Goal: Register for event/course

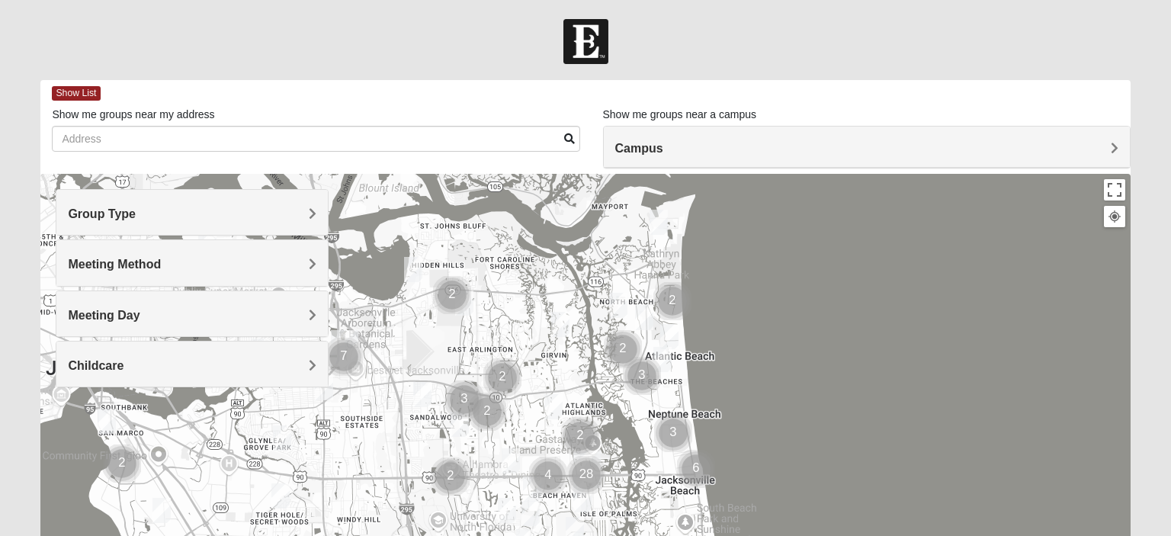
click at [318, 212] on div "Group Type" at bounding box center [191, 212] width 271 height 45
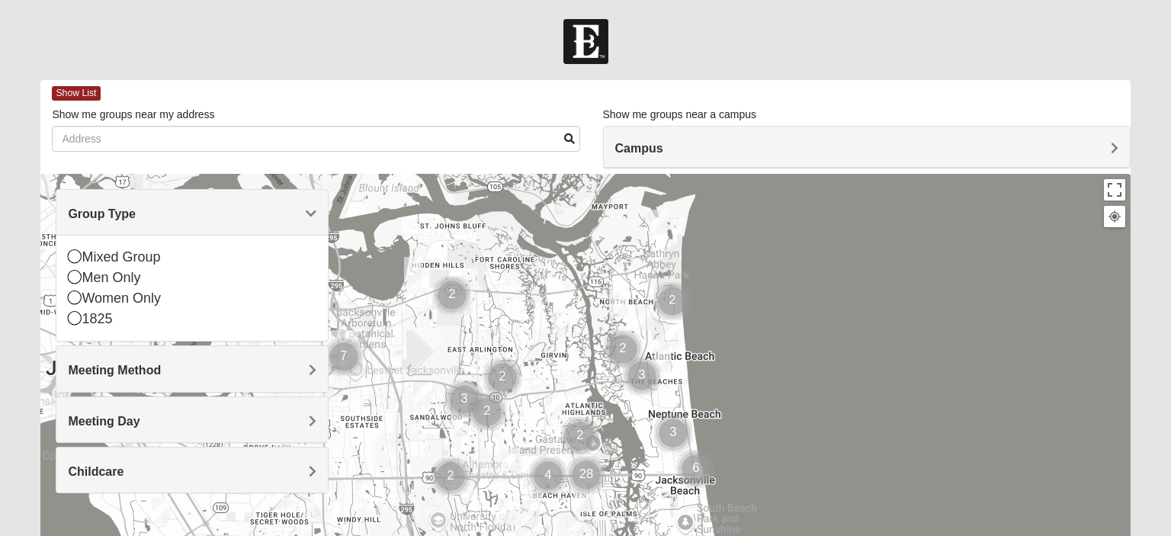
click at [136, 211] on span "Group Type" at bounding box center [102, 213] width 68 height 13
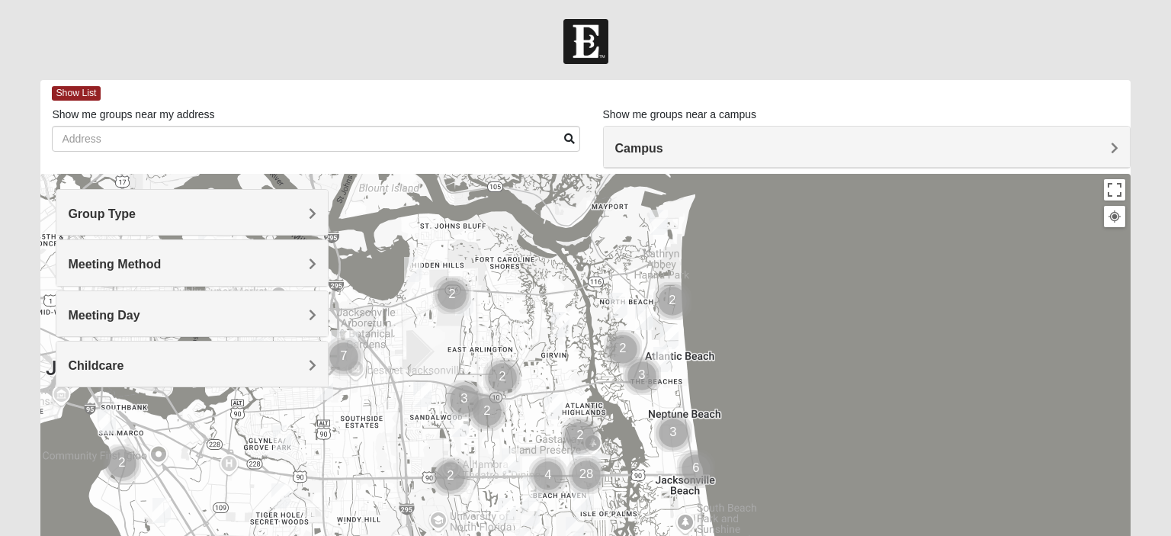
click at [136, 211] on span "Group Type" at bounding box center [102, 213] width 68 height 13
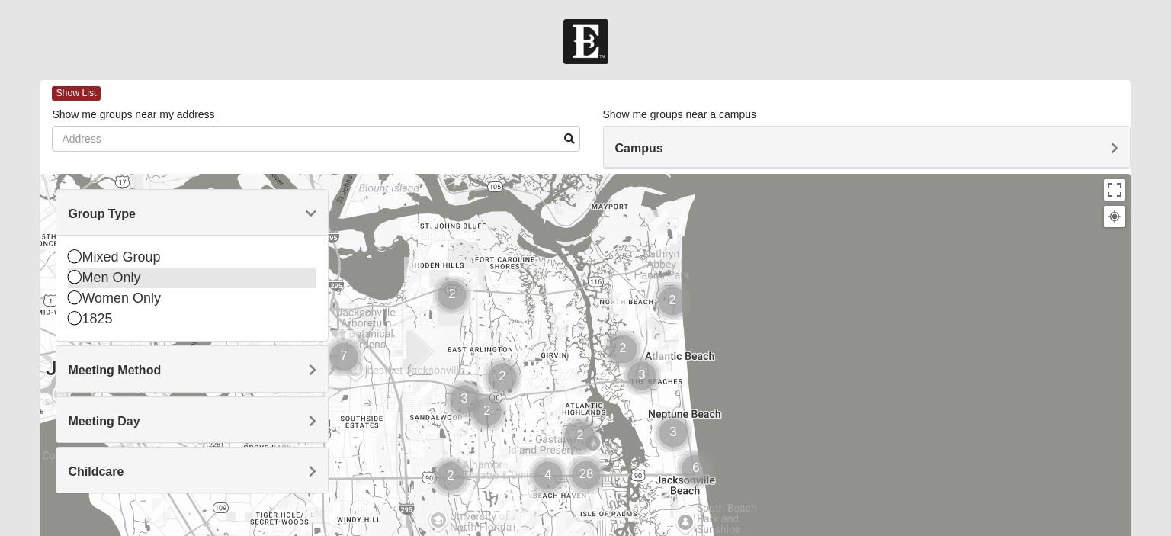
click at [110, 280] on div "Men Only" at bounding box center [192, 277] width 248 height 21
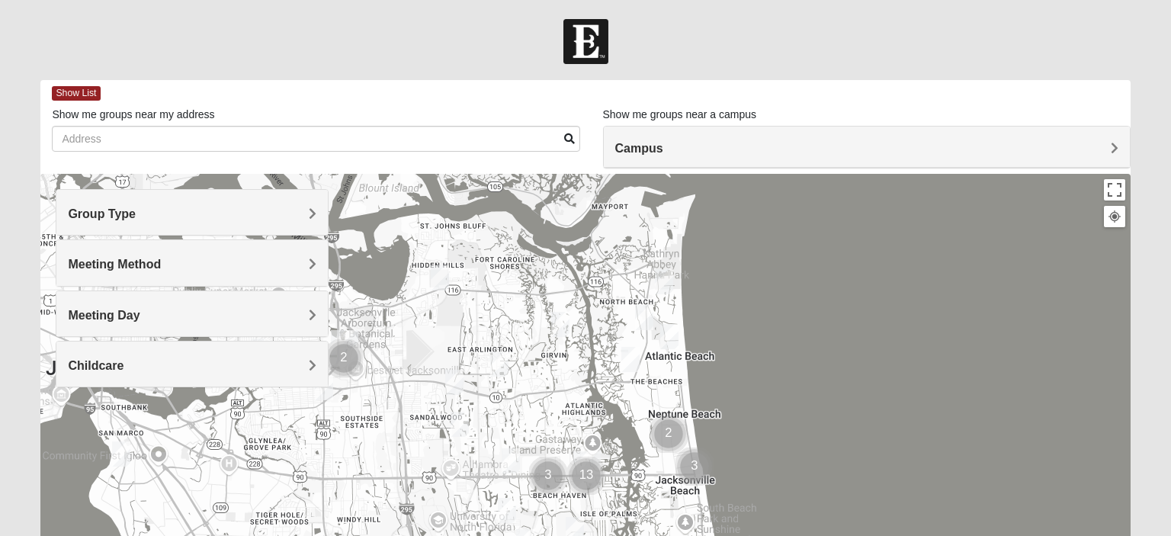
click at [243, 209] on h4 "Group Type" at bounding box center [192, 214] width 248 height 14
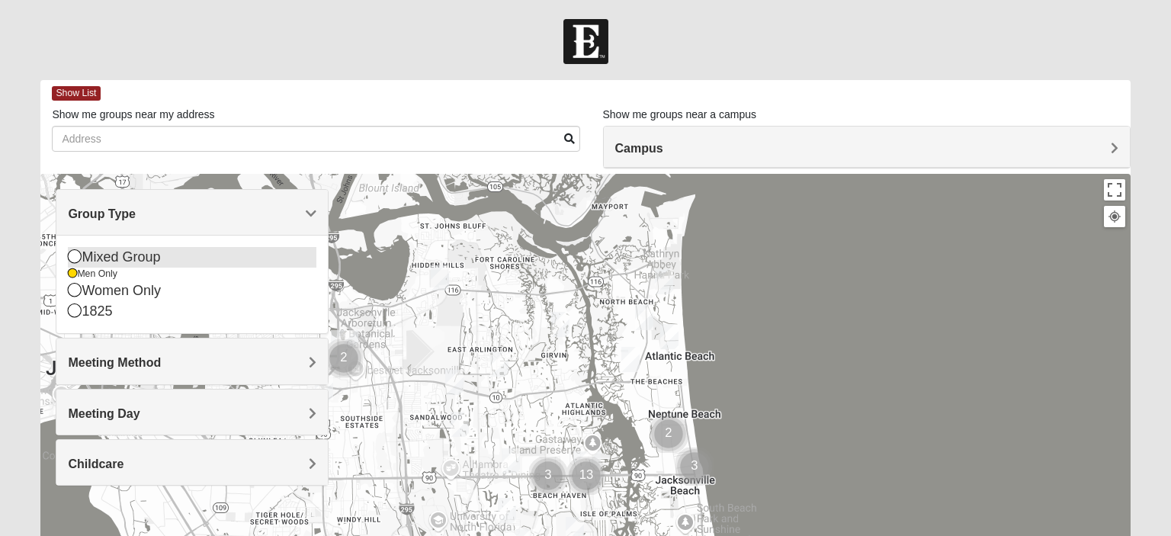
click at [74, 258] on icon at bounding box center [75, 256] width 14 height 14
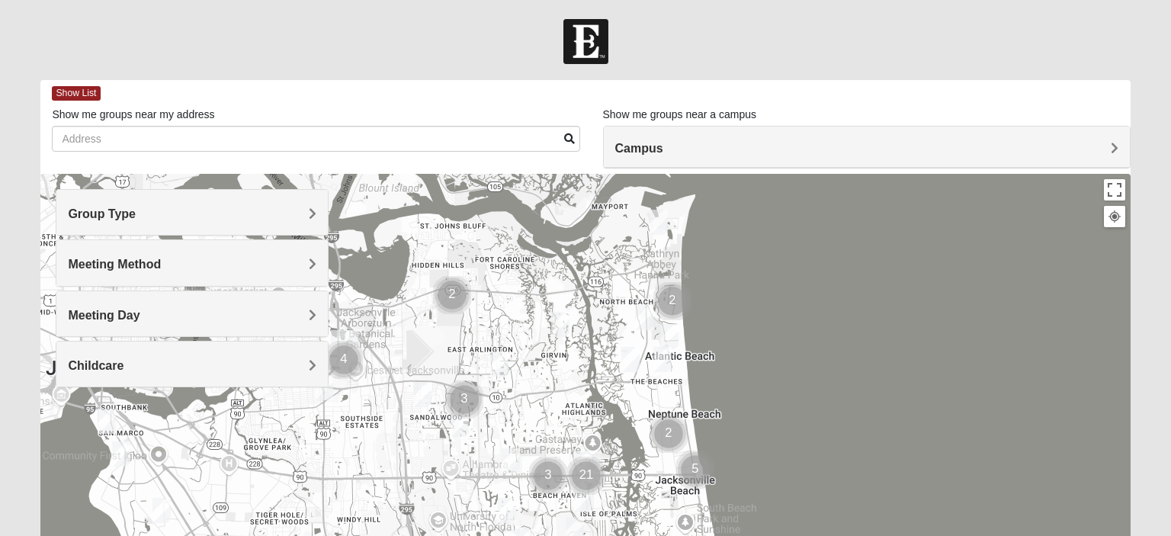
click at [297, 220] on h4 "Group Type" at bounding box center [192, 214] width 248 height 14
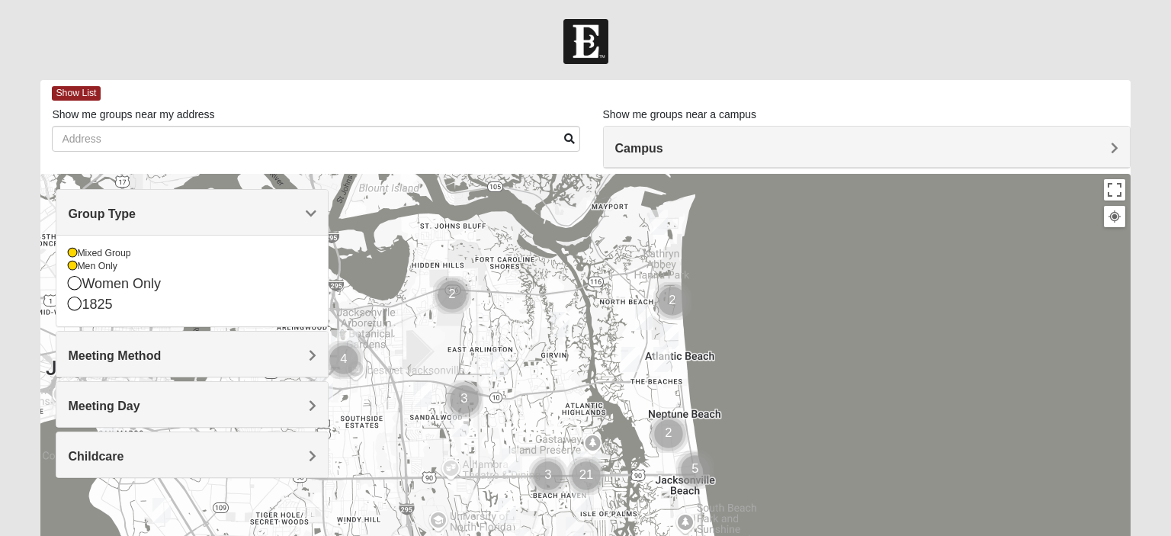
click at [303, 219] on h4 "Group Type" at bounding box center [192, 214] width 248 height 14
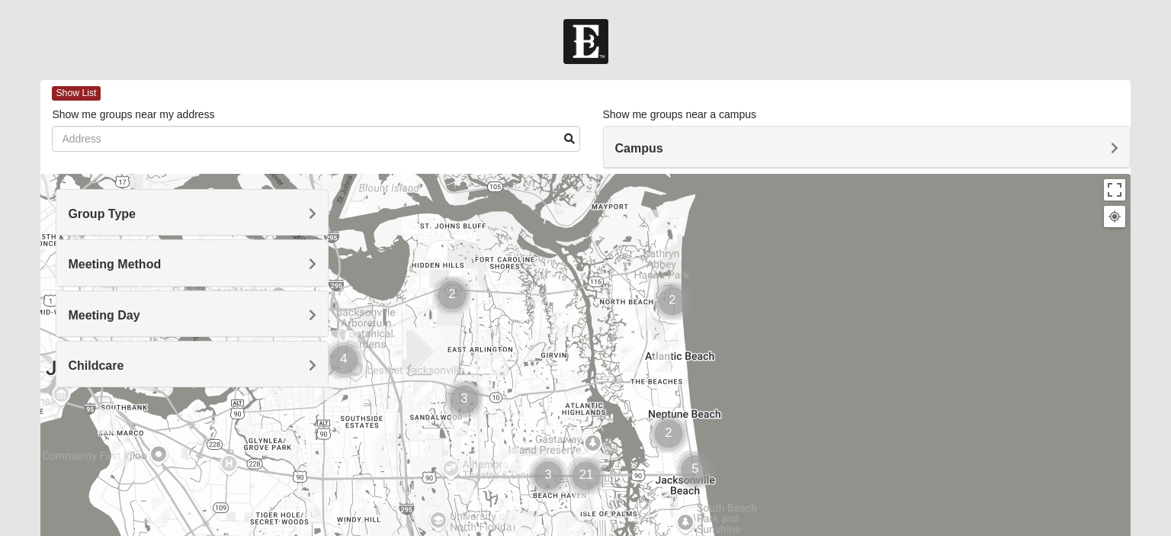
click at [161, 262] on span "Meeting Method" at bounding box center [114, 264] width 93 height 13
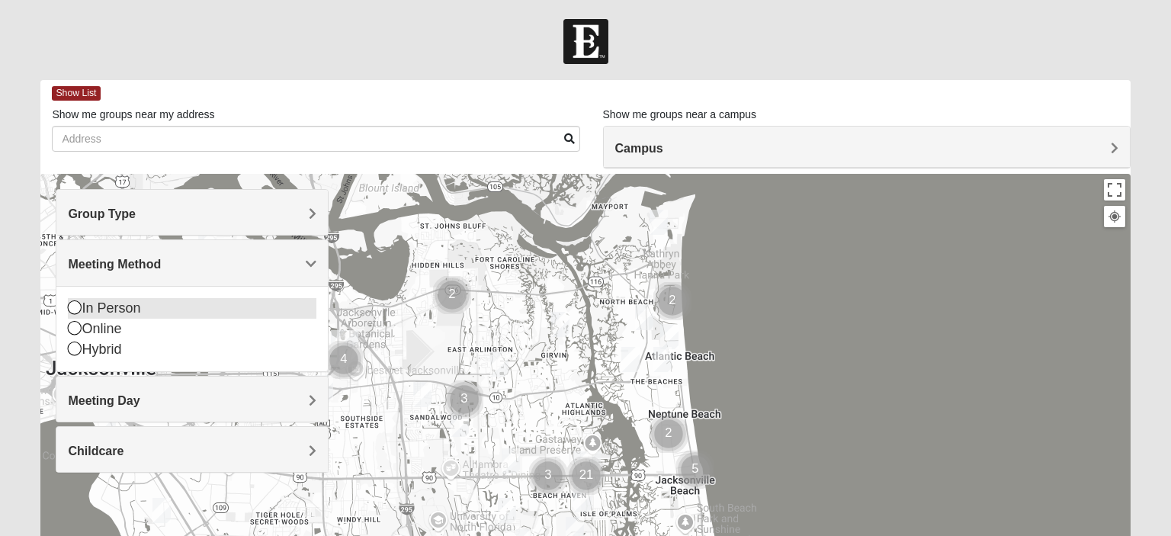
click at [72, 309] on icon at bounding box center [75, 307] width 14 height 14
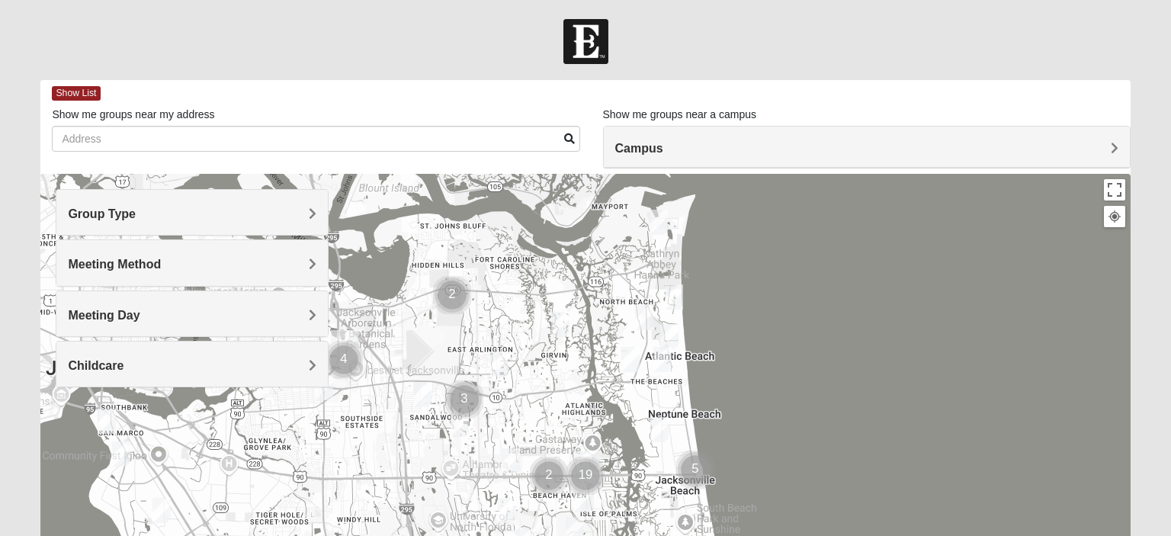
click at [309, 255] on div "Meeting Method" at bounding box center [191, 262] width 271 height 45
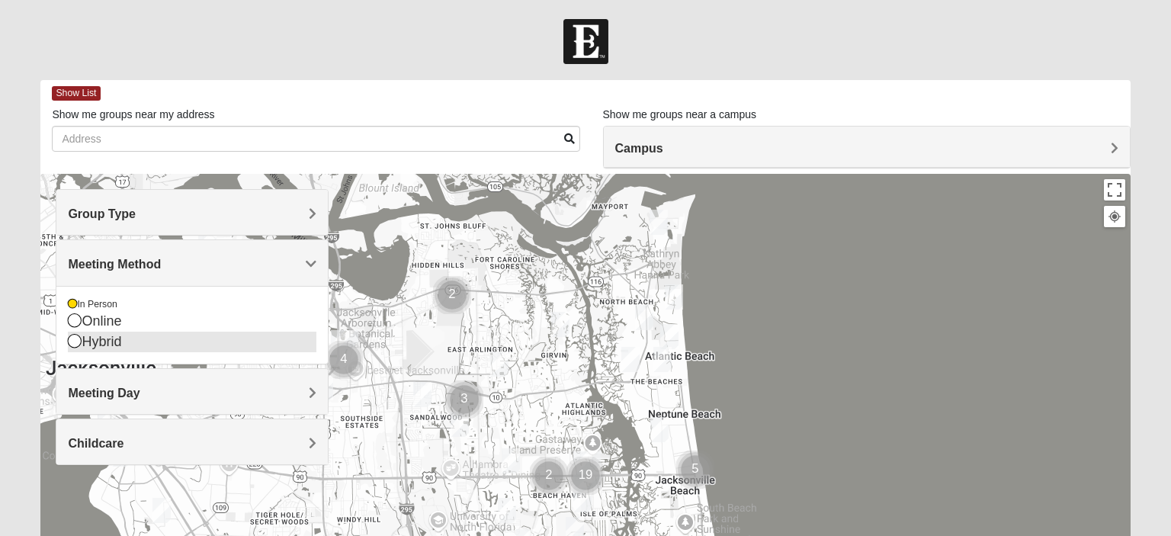
click at [74, 341] on icon at bounding box center [75, 341] width 14 height 14
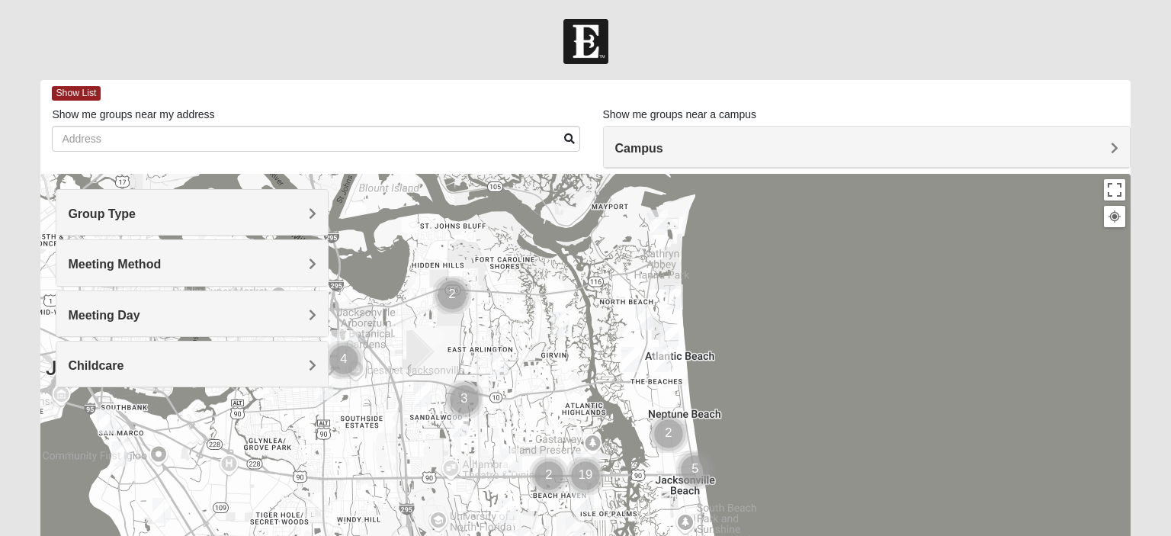
scroll to position [80, 0]
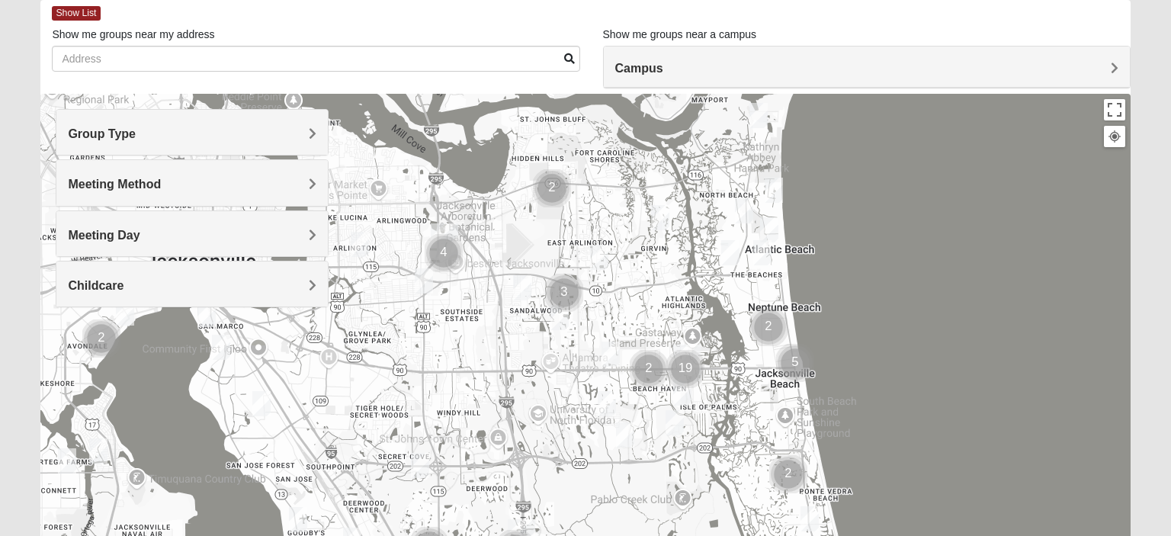
drag, startPoint x: 401, startPoint y: 373, endPoint x: 509, endPoint y: 344, distance: 112.2
click at [509, 344] on div at bounding box center [584, 399] width 1089 height 610
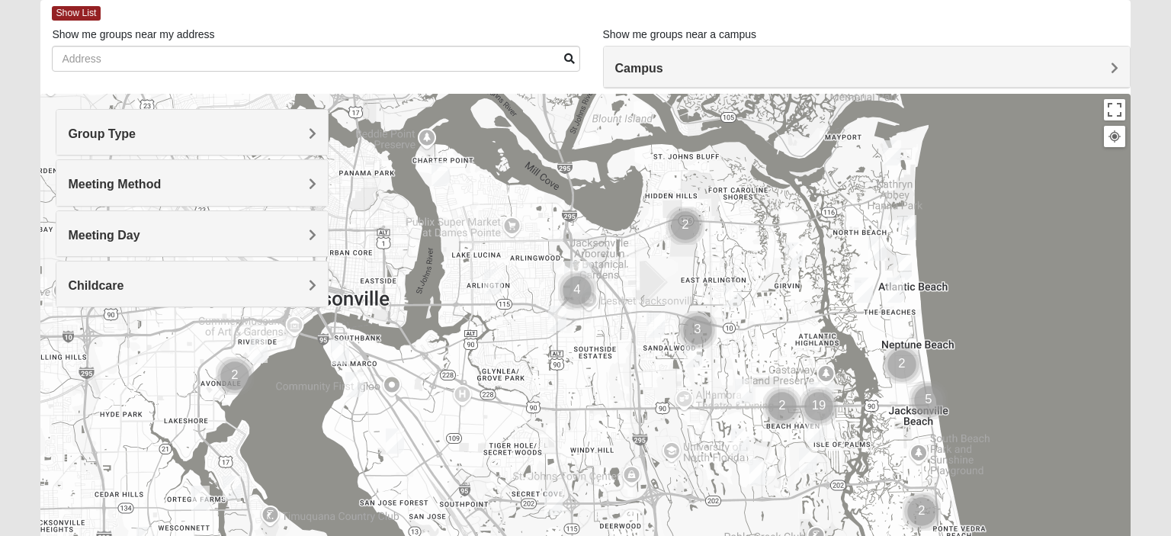
drag, startPoint x: 408, startPoint y: 351, endPoint x: 546, endPoint y: 389, distance: 143.1
click at [546, 389] on div at bounding box center [584, 399] width 1089 height 610
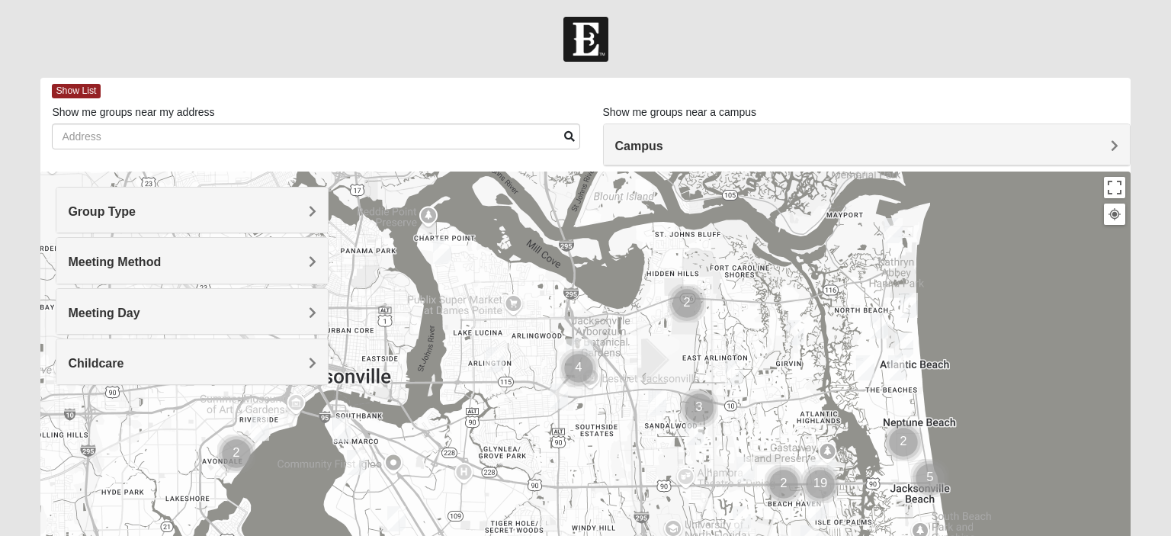
scroll to position [0, 0]
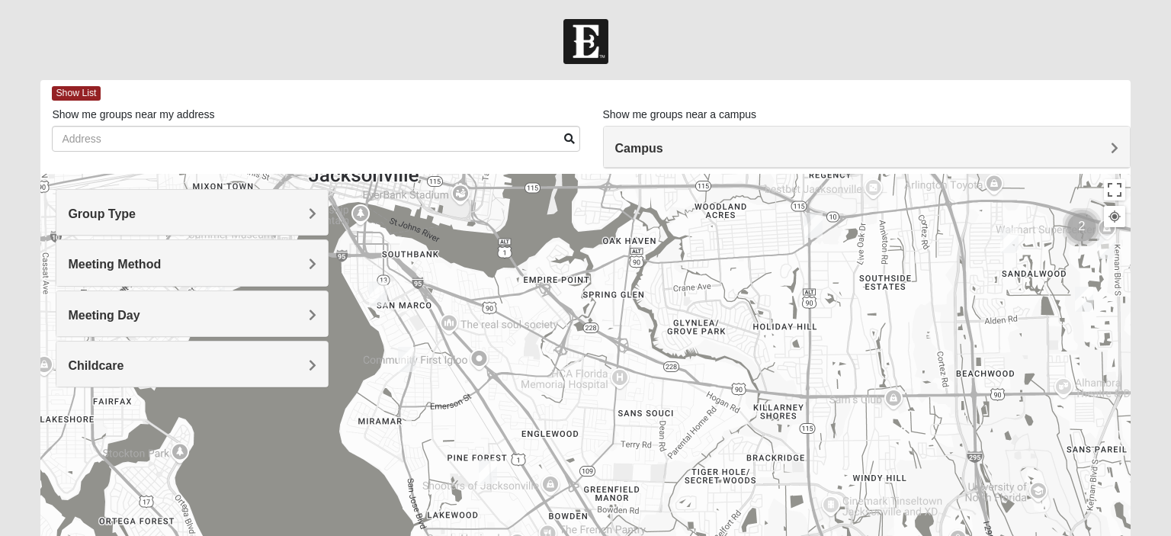
drag, startPoint x: 538, startPoint y: 462, endPoint x: 751, endPoint y: 258, distance: 295.4
click at [751, 258] on div at bounding box center [584, 479] width 1089 height 610
click at [484, 471] on img "Mixed Brown 32207" at bounding box center [489, 471] width 30 height 37
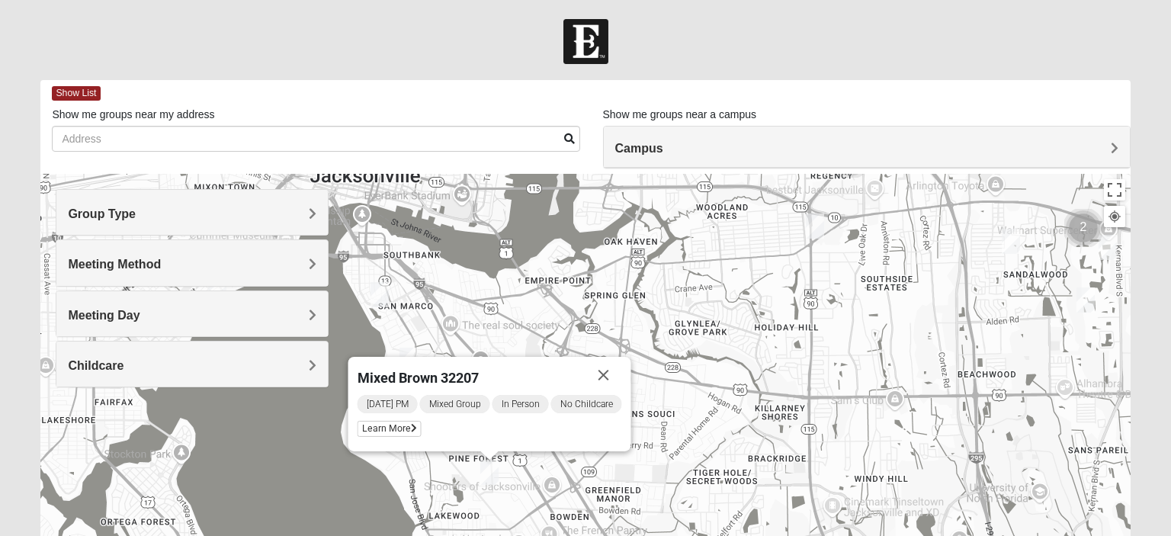
click at [380, 296] on img "Mixed Thompson 32207" at bounding box center [379, 294] width 30 height 37
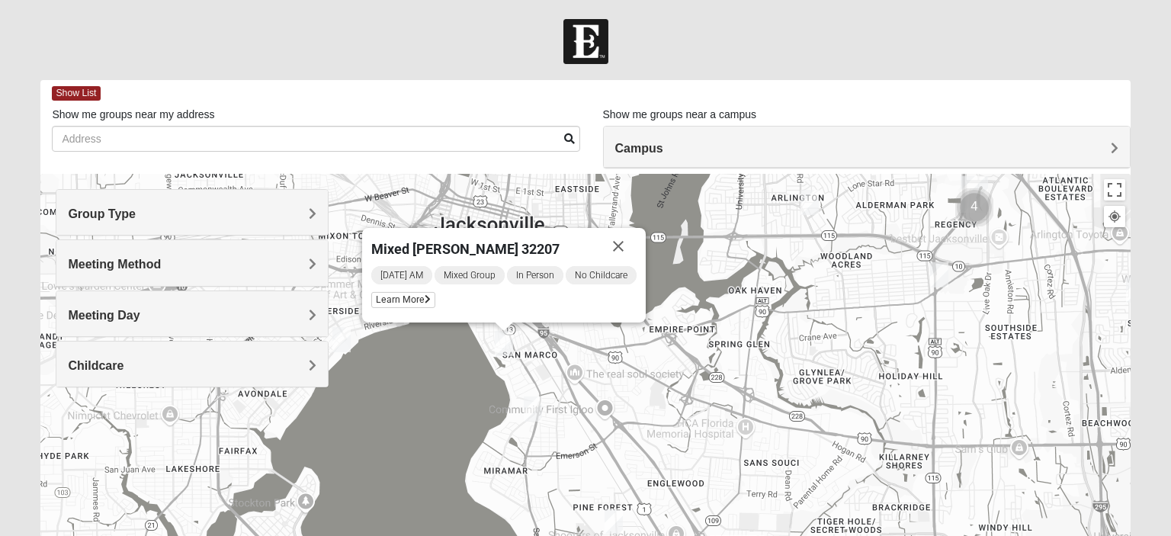
drag, startPoint x: 456, startPoint y: 382, endPoint x: 566, endPoint y: 389, distance: 110.8
click at [566, 389] on div "Mixed Thompson 32207 Wednesday AM Mixed Group In Person No Childcare Learn More" at bounding box center [584, 479] width 1089 height 610
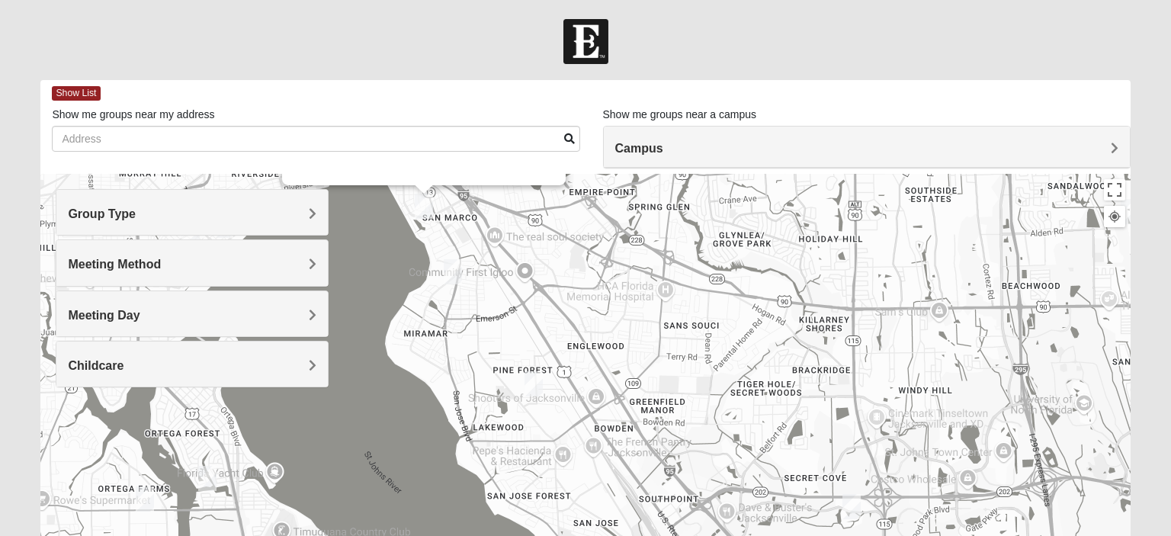
drag, startPoint x: 566, startPoint y: 389, endPoint x: 485, endPoint y: 250, distance: 161.2
click at [485, 250] on div "Mixed Thompson 32207 Wednesday AM Mixed Group In Person No Childcare Learn More" at bounding box center [584, 479] width 1089 height 610
click at [528, 381] on img "Mixed Brown 32207" at bounding box center [532, 382] width 30 height 37
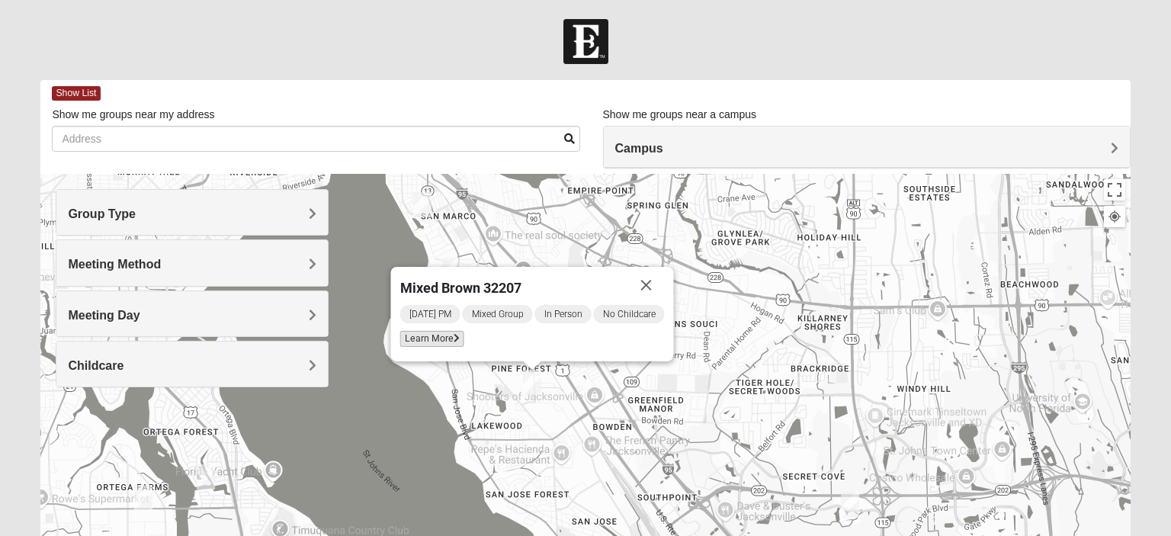
click at [453, 335] on icon at bounding box center [456, 338] width 6 height 9
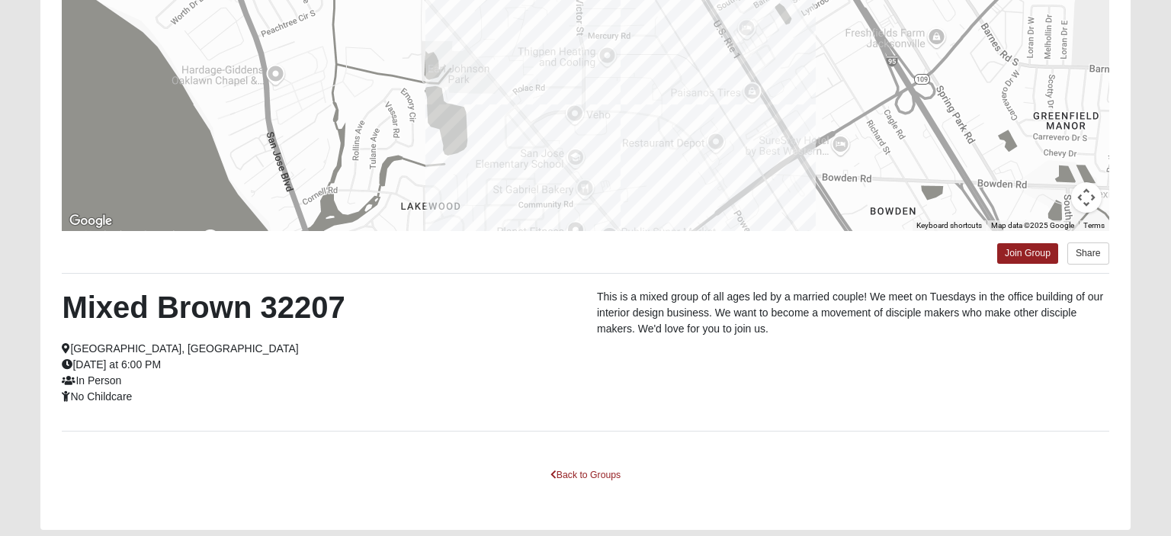
scroll to position [289, 0]
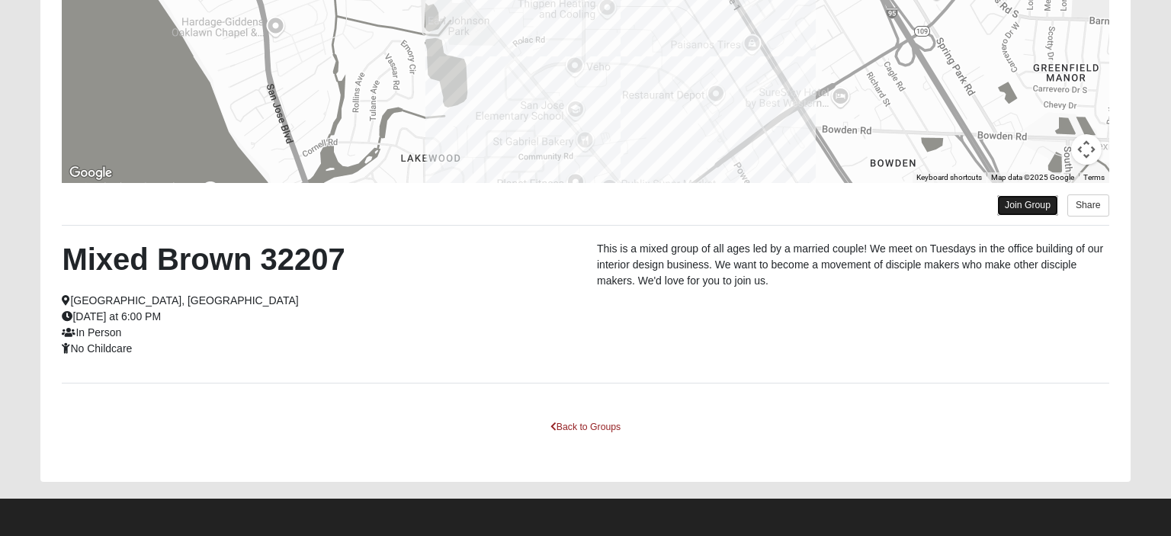
click at [1021, 203] on link "Join Group" at bounding box center [1027, 205] width 61 height 21
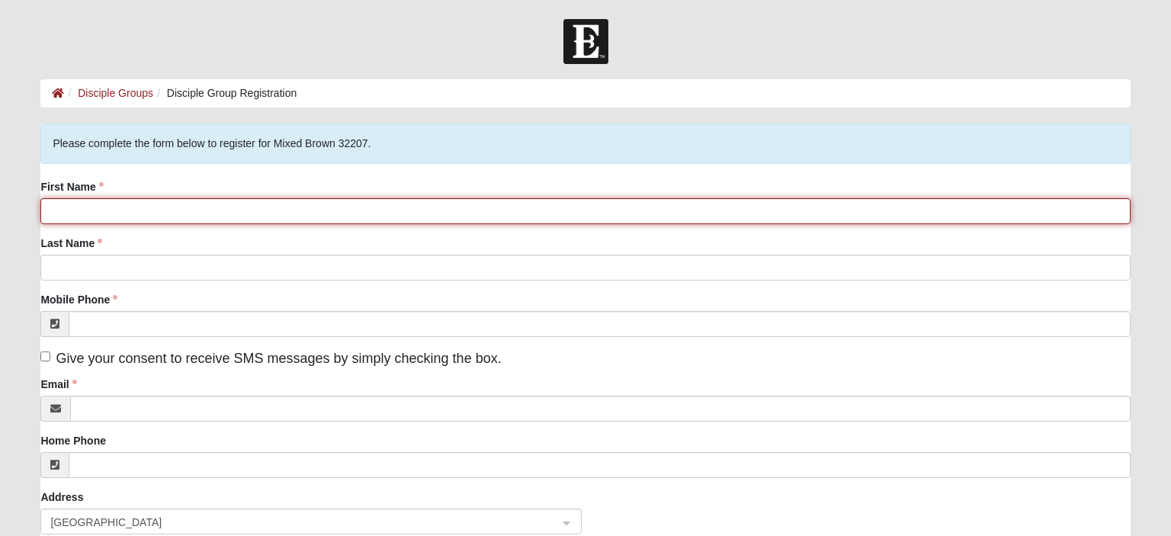
click at [132, 218] on input "First Name" at bounding box center [584, 211] width 1089 height 26
type input "[PERSON_NAME]"
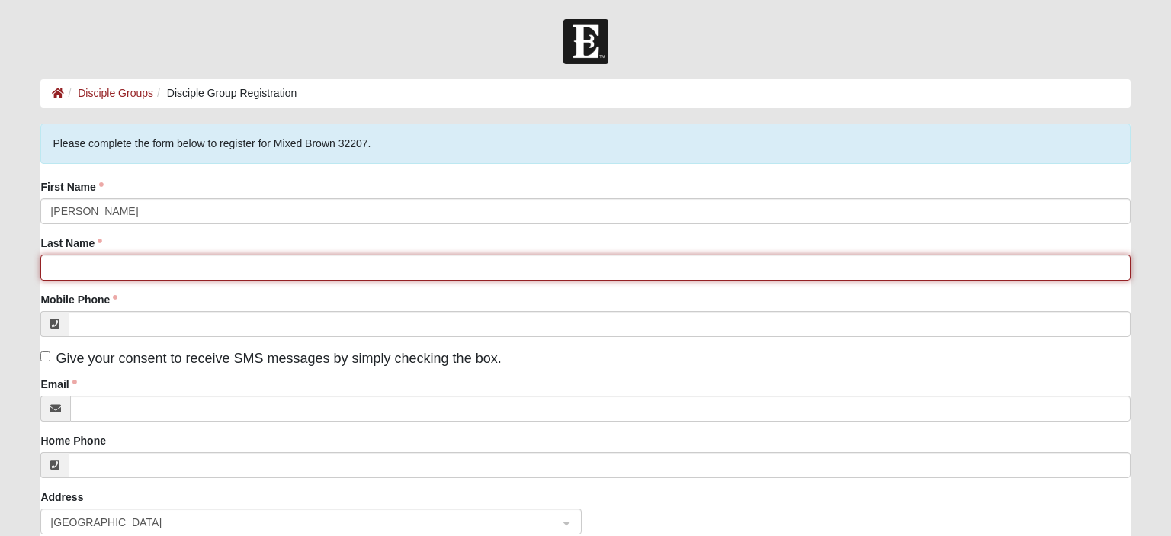
type input "[PERSON_NAME]"
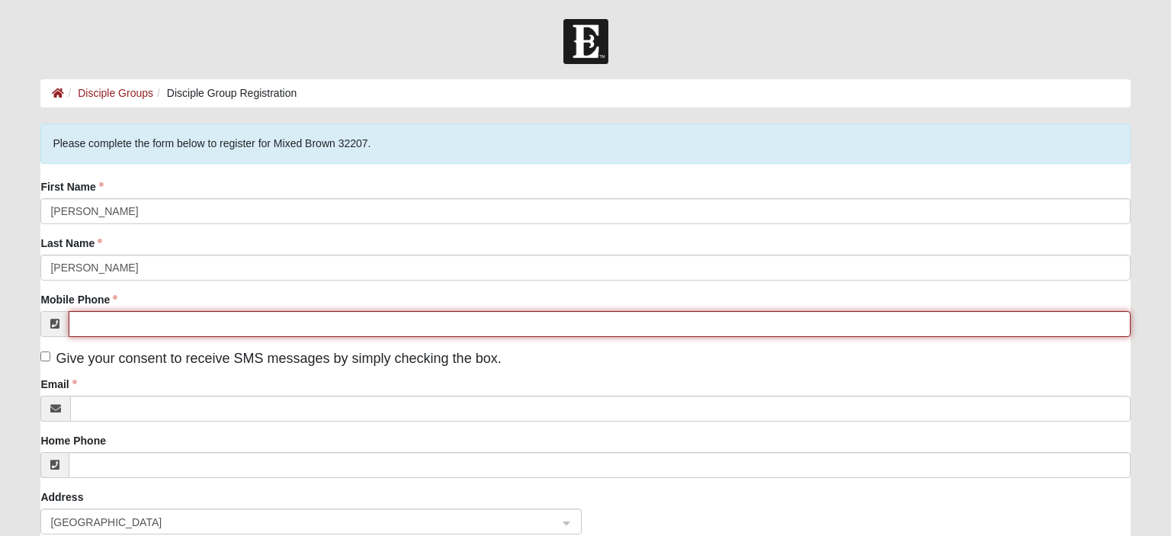
type input "9047045287"
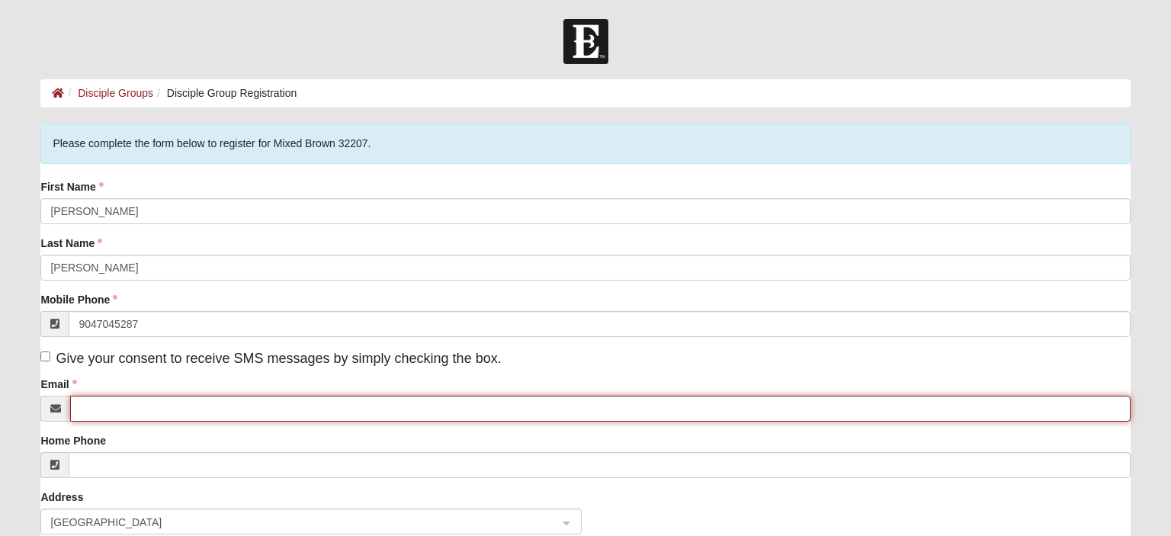
type input "[PERSON_NAME][EMAIL_ADDRESS][DOMAIN_NAME]"
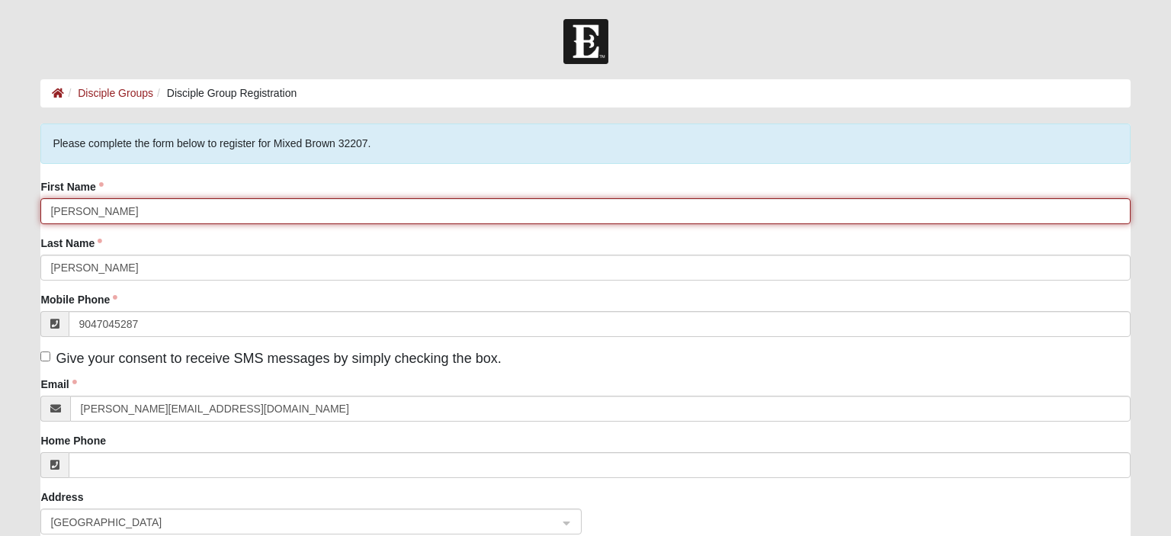
type input "[PHONE_NUMBER]"
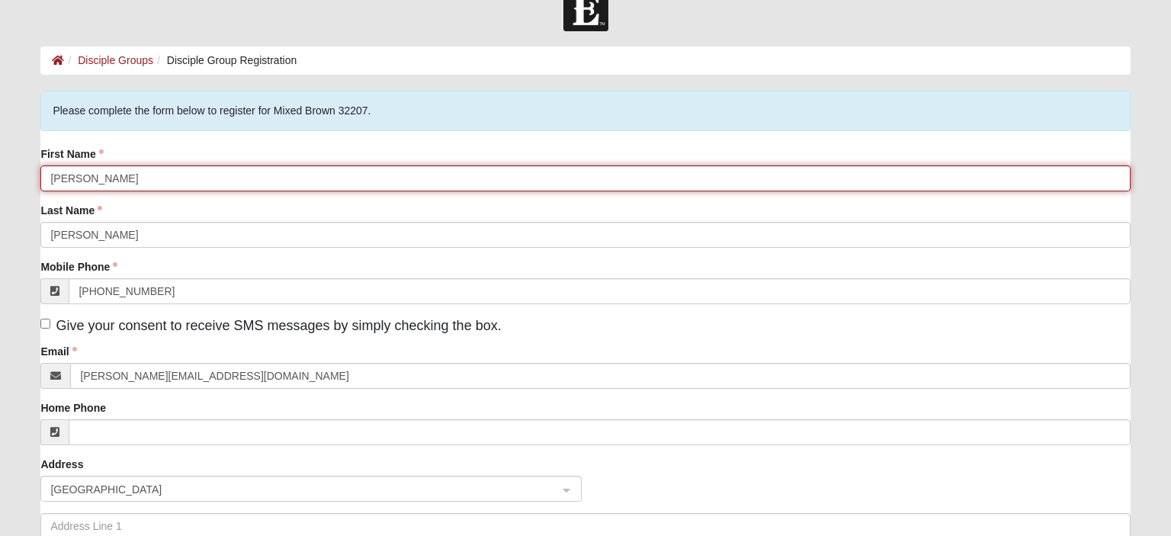
scroll to position [80, 0]
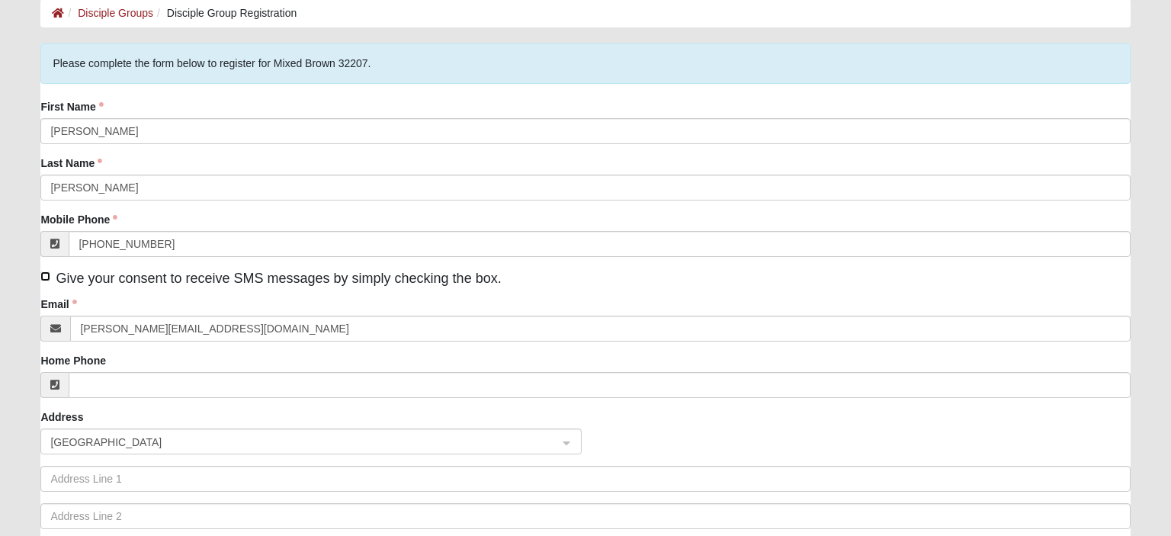
click at [43, 278] on input "Give your consent to receive SMS messages by simply checking the box." at bounding box center [45, 276] width 10 height 10
checkbox input "true"
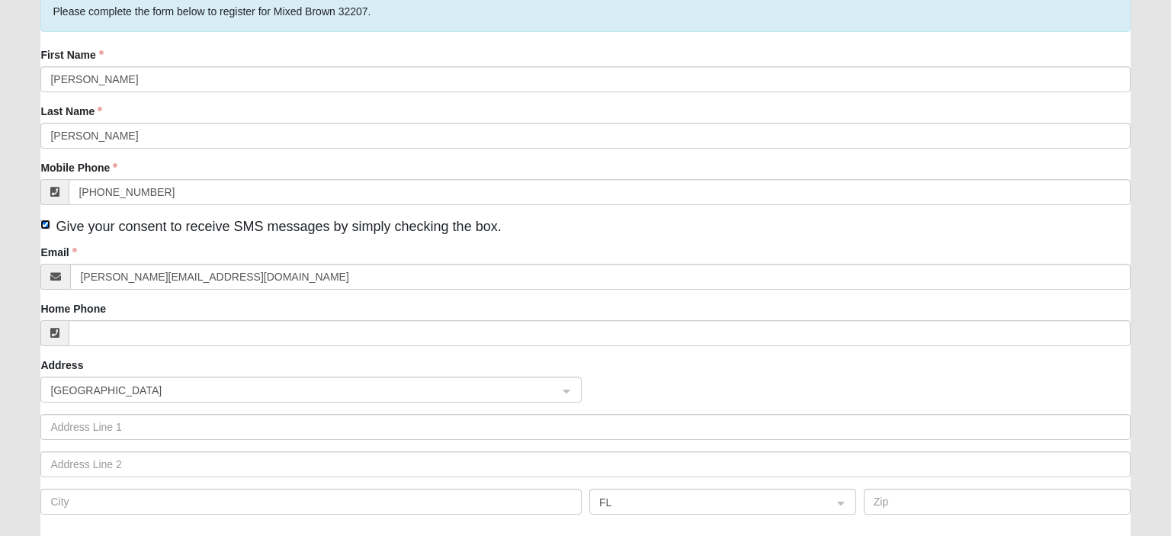
scroll to position [161, 0]
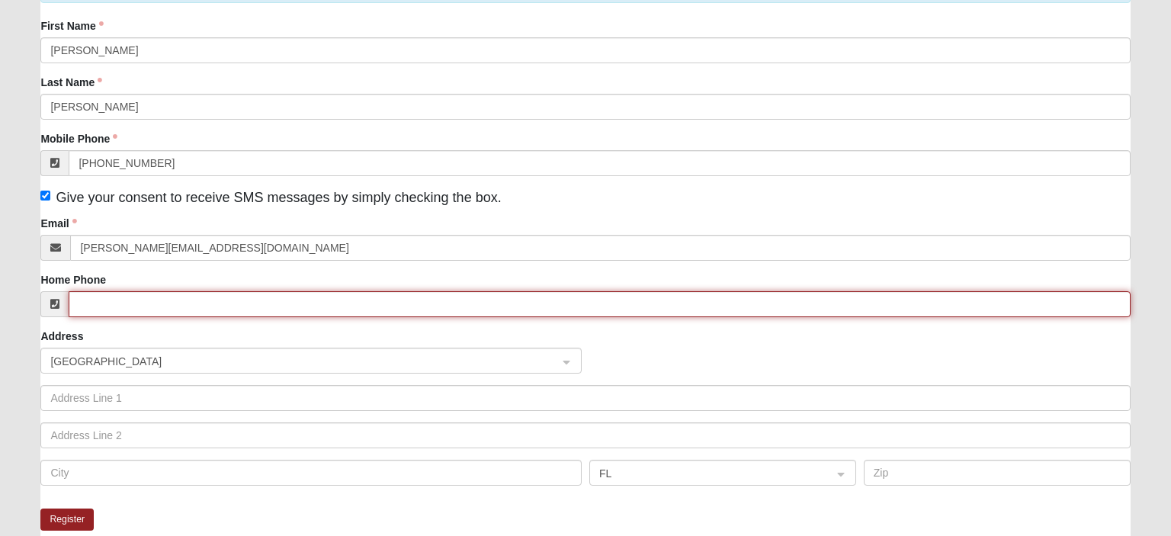
click at [170, 309] on input "Home Phone" at bounding box center [599, 304] width 1061 height 26
type input "(904) 704-5287"
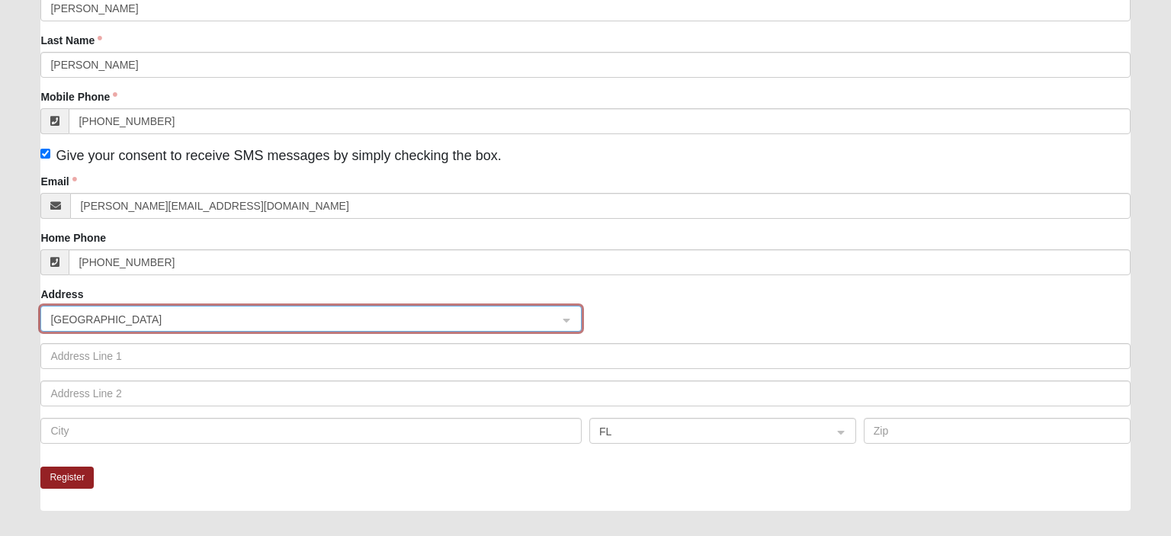
scroll to position [241, 0]
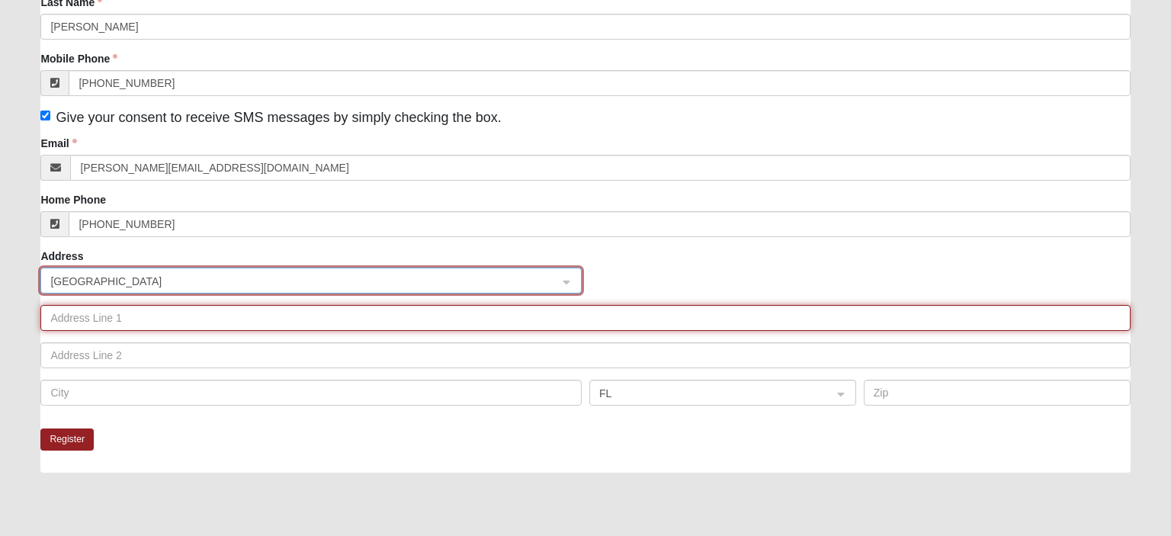
click at [169, 314] on input "text" at bounding box center [584, 318] width 1089 height 26
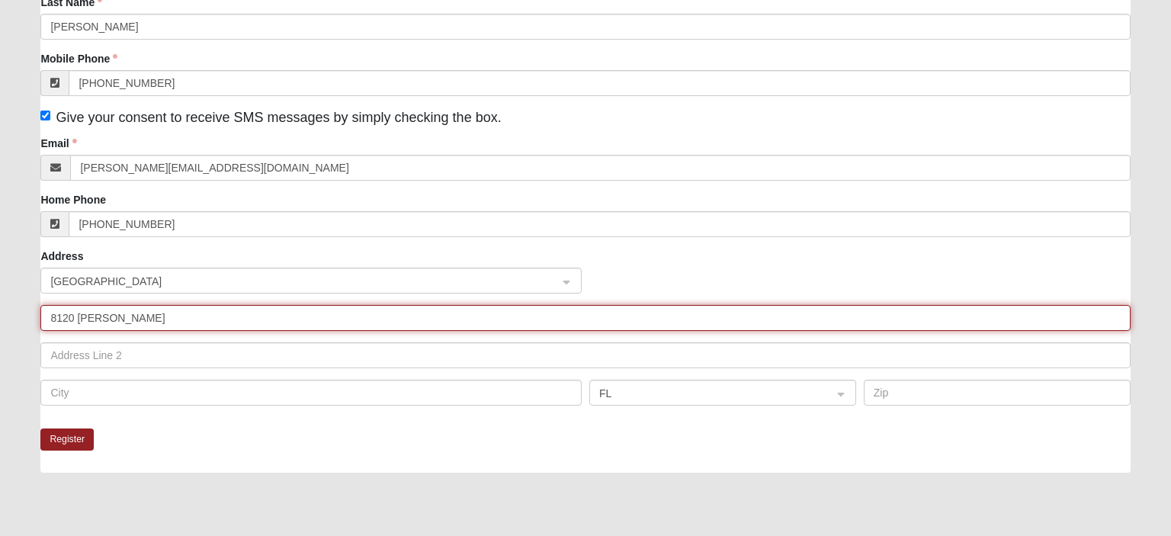
type input "8120 Newton Road"
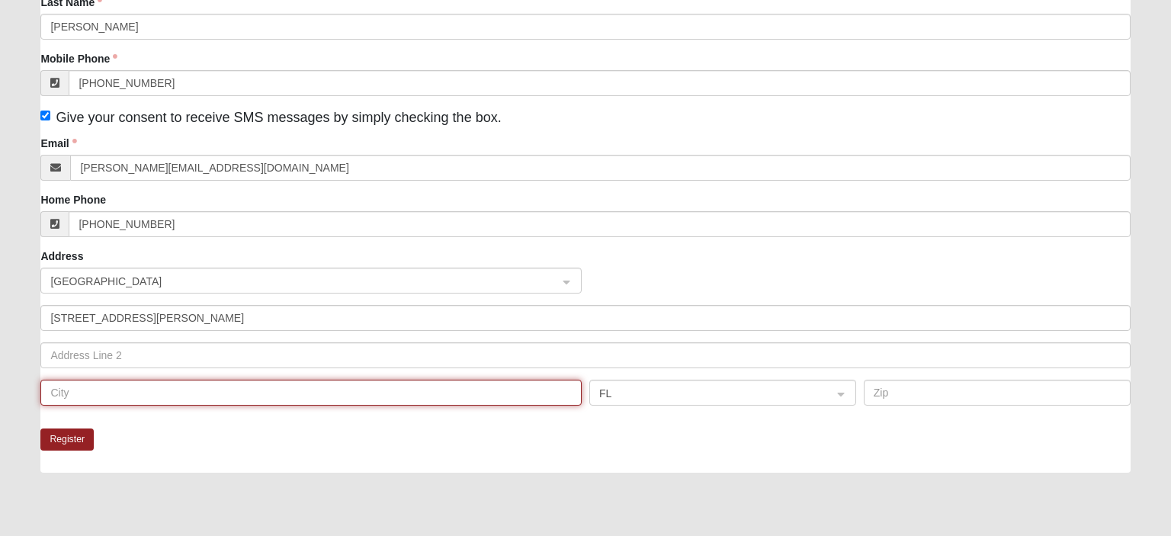
type input "jacksonville"
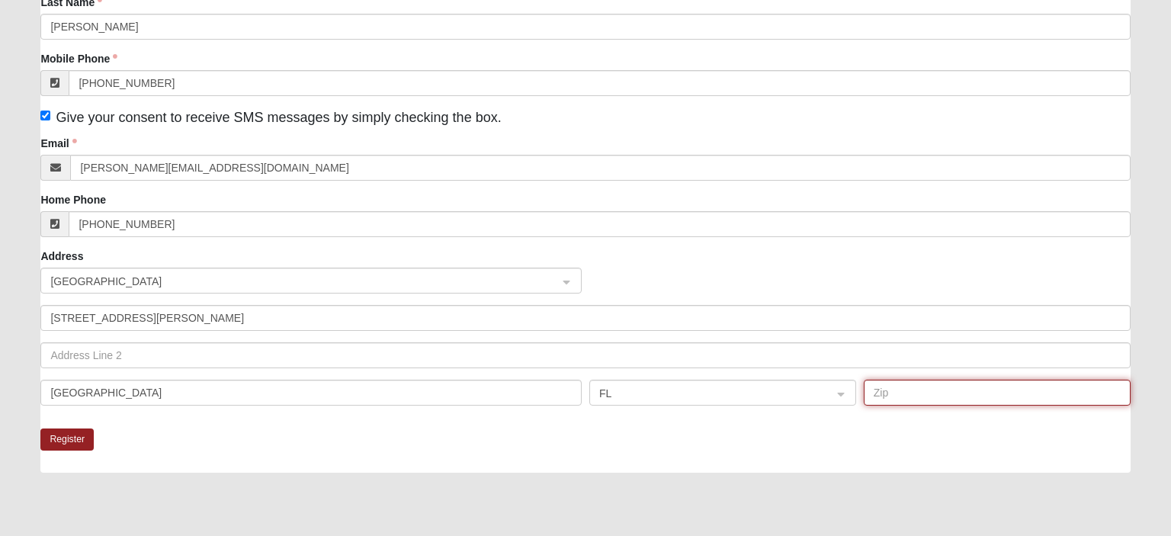
type input "32216"
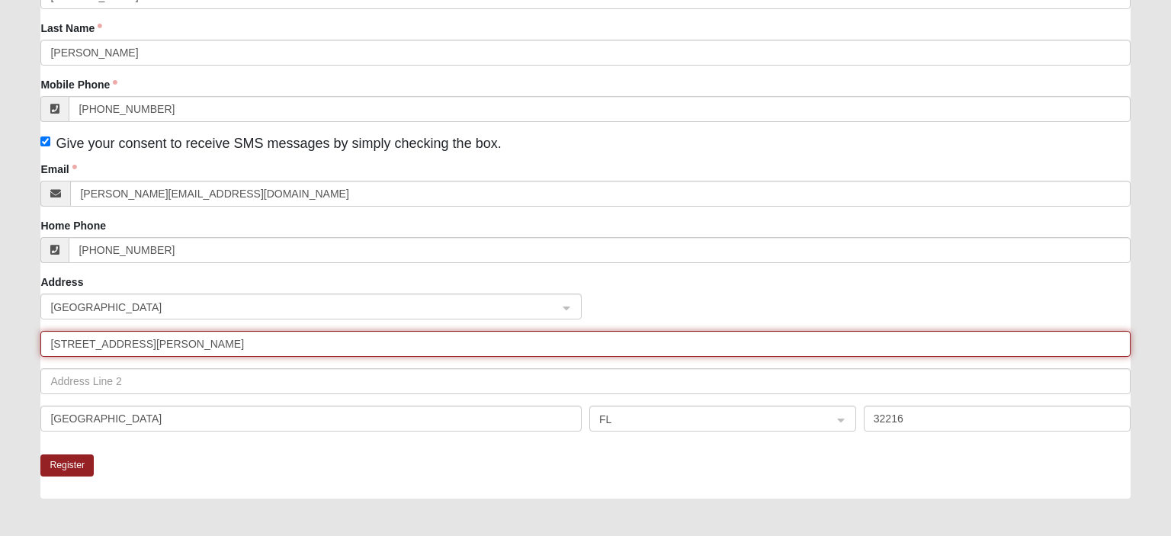
scroll to position [384, 0]
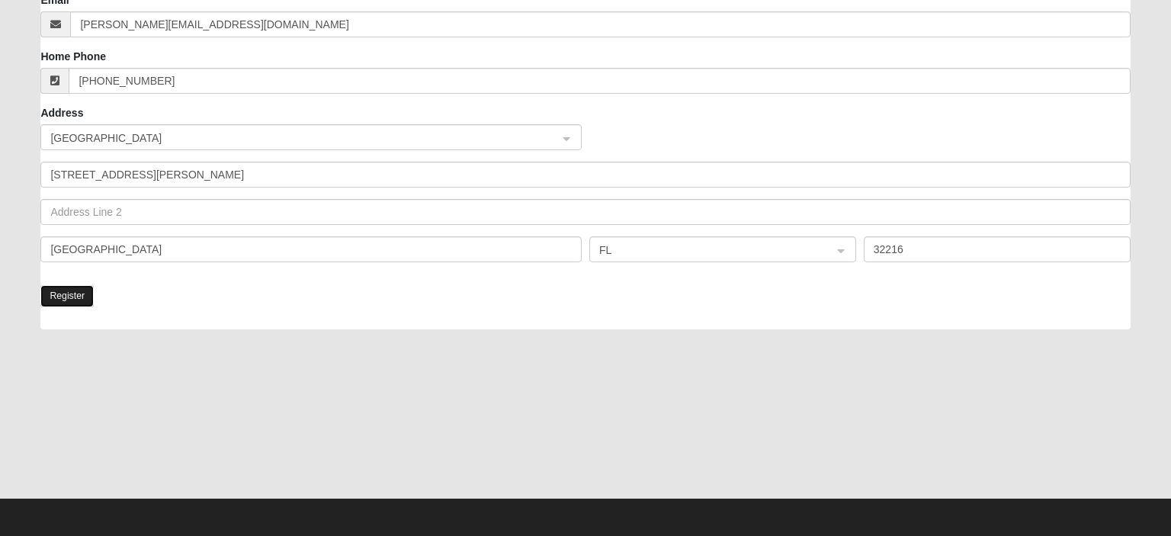
click at [69, 301] on button "Register" at bounding box center [66, 296] width 53 height 22
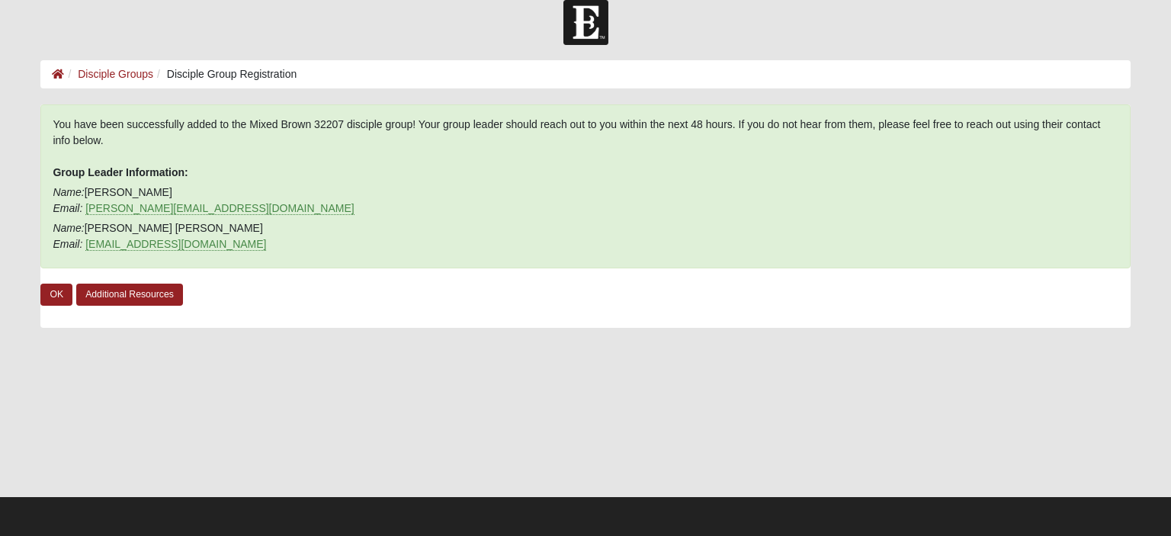
scroll to position [18, 0]
click at [46, 293] on link "OK" at bounding box center [56, 295] width 32 height 22
